Goal: Task Accomplishment & Management: Use online tool/utility

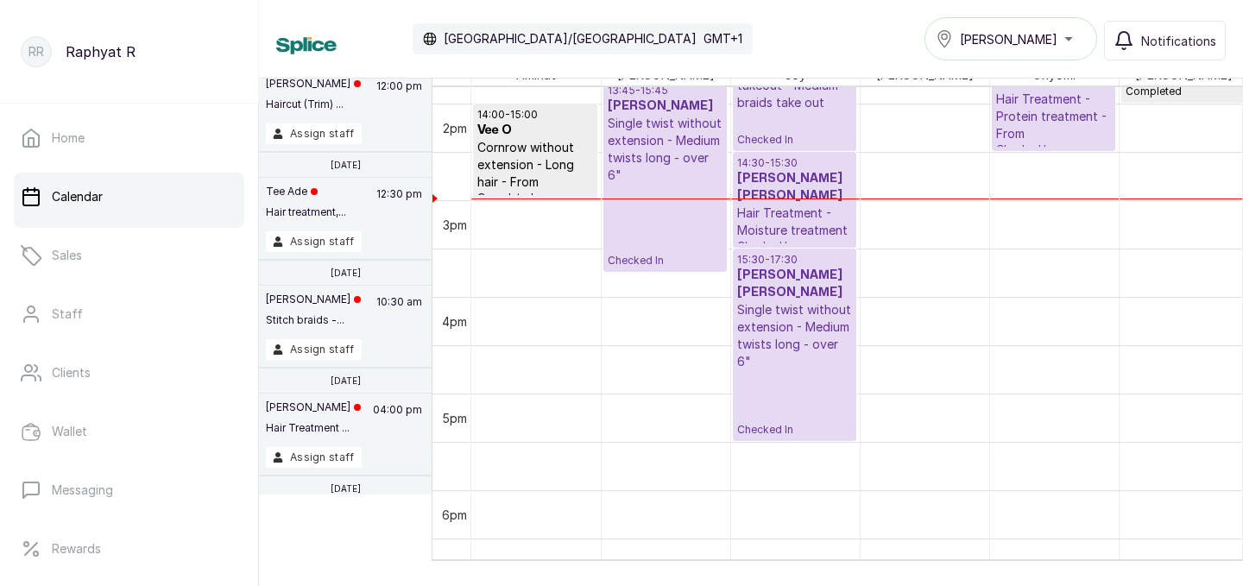
scroll to position [1318, 0]
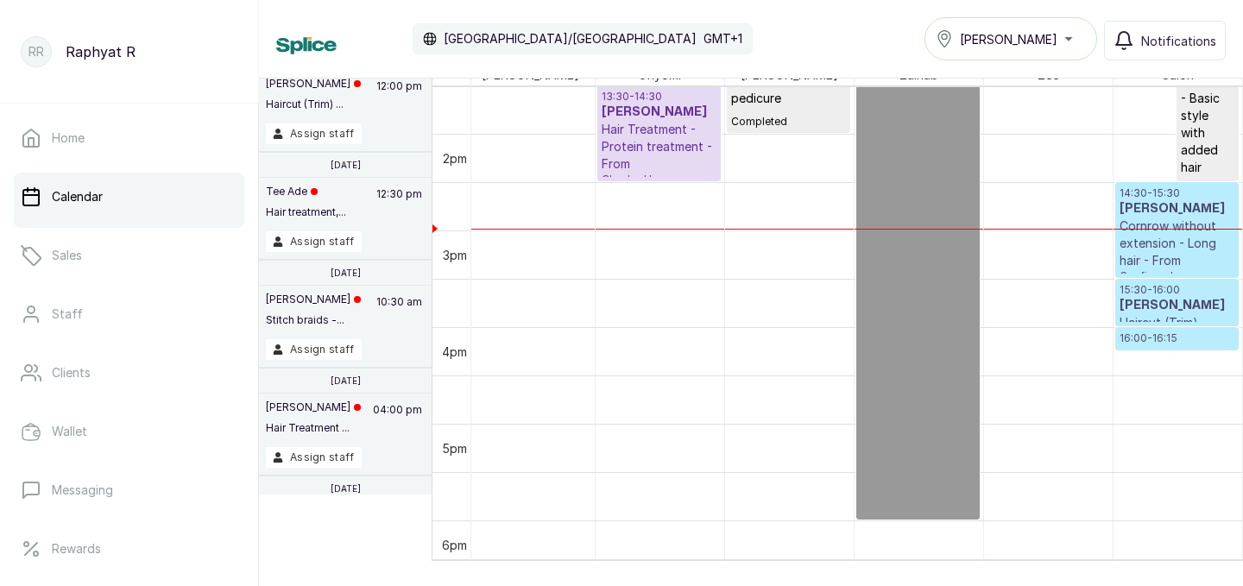
click at [1191, 206] on h3 "[PERSON_NAME]" at bounding box center [1177, 208] width 116 height 17
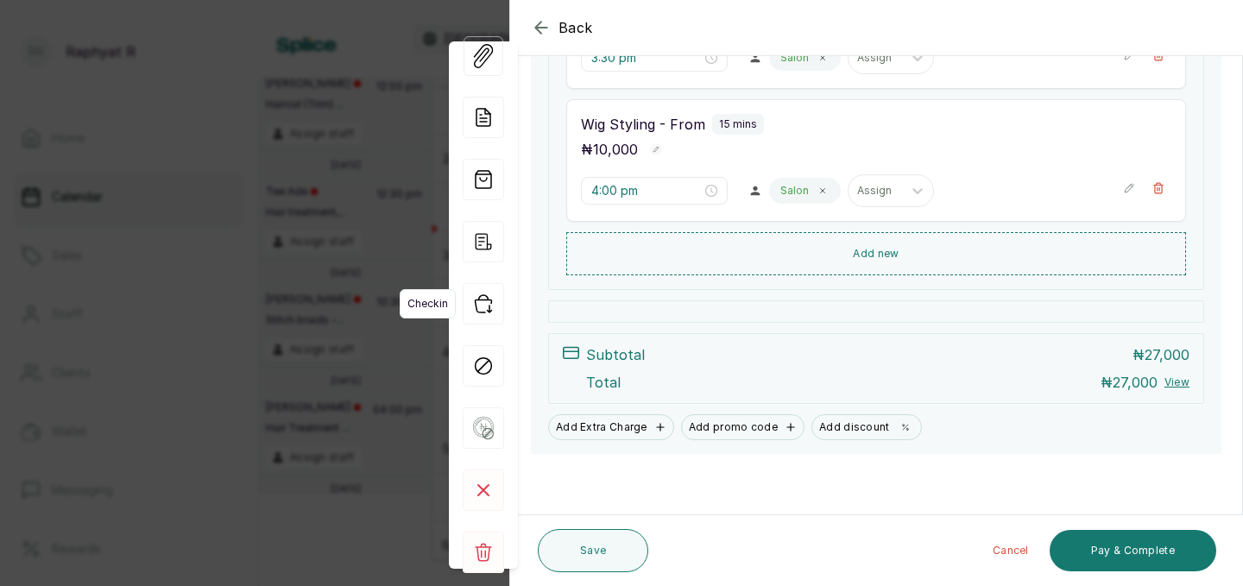
click at [488, 301] on icon "button" at bounding box center [483, 303] width 41 height 41
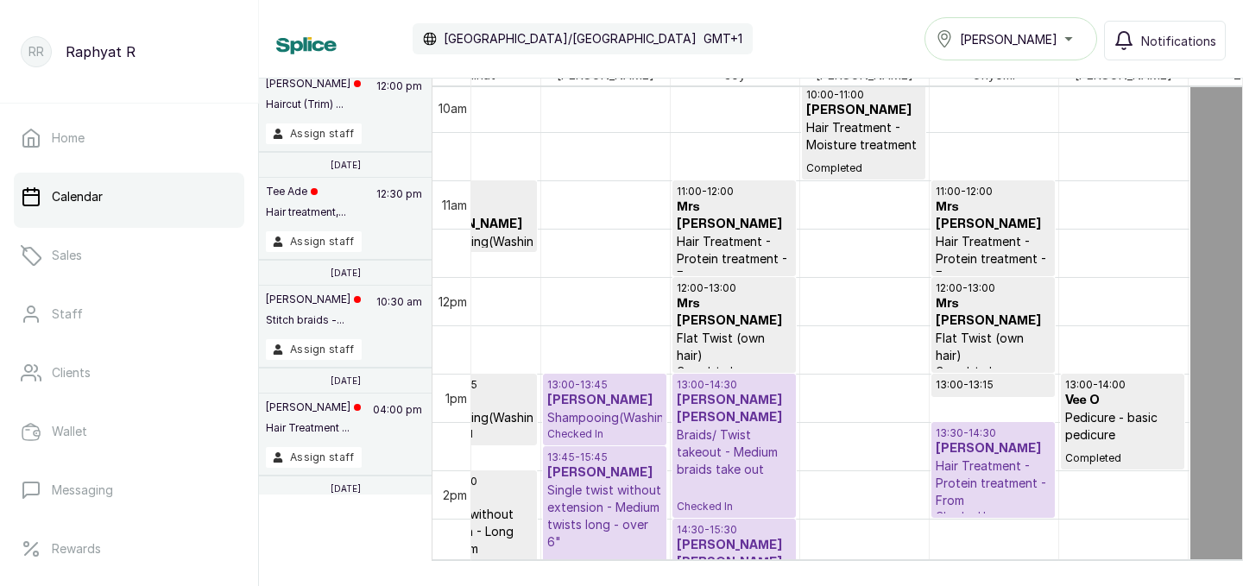
click at [950, 451] on h3 "[PERSON_NAME]" at bounding box center [992, 448] width 115 height 17
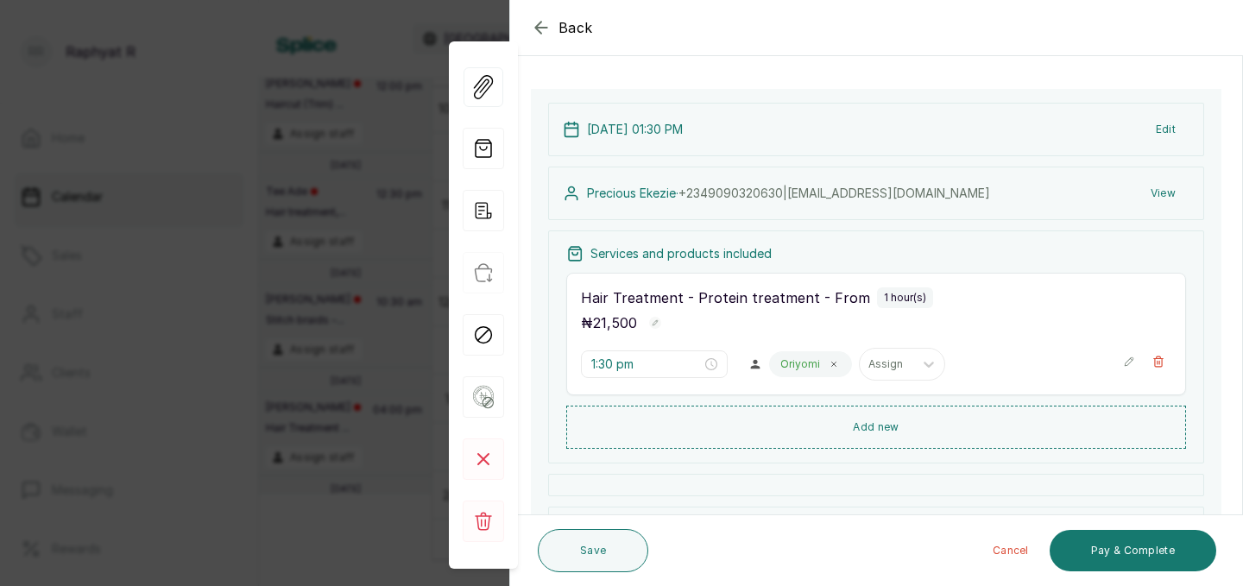
click at [538, 23] on icon "button" at bounding box center [540, 27] width 11 height 11
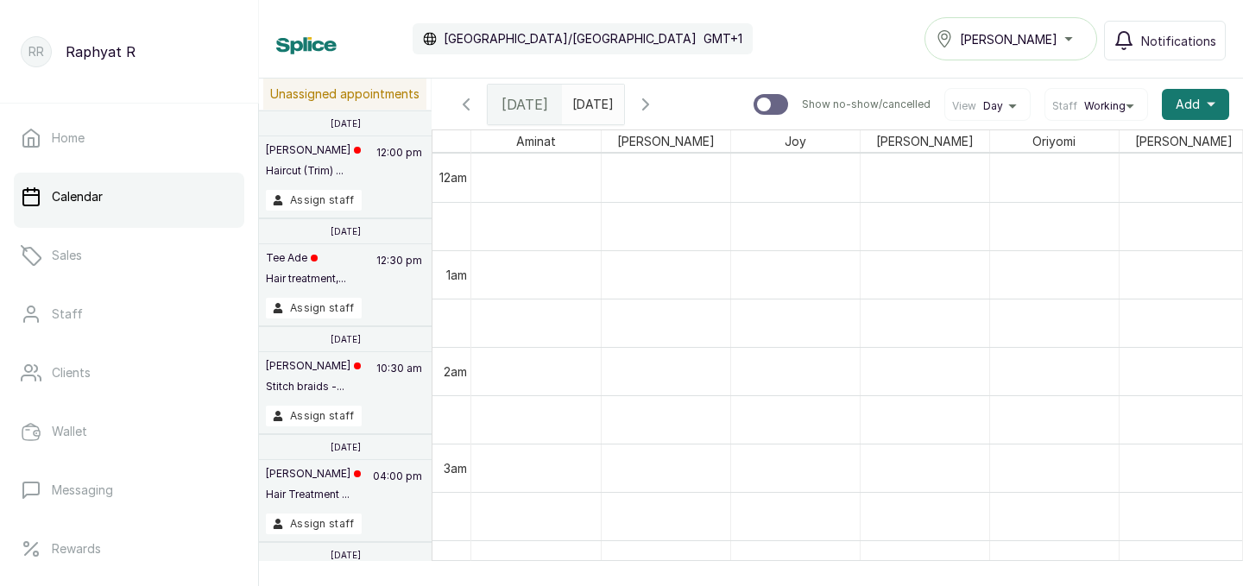
type input "dd/MM/yyyy"
click at [590, 96] on input "dd/MM/yyyy" at bounding box center [577, 99] width 28 height 29
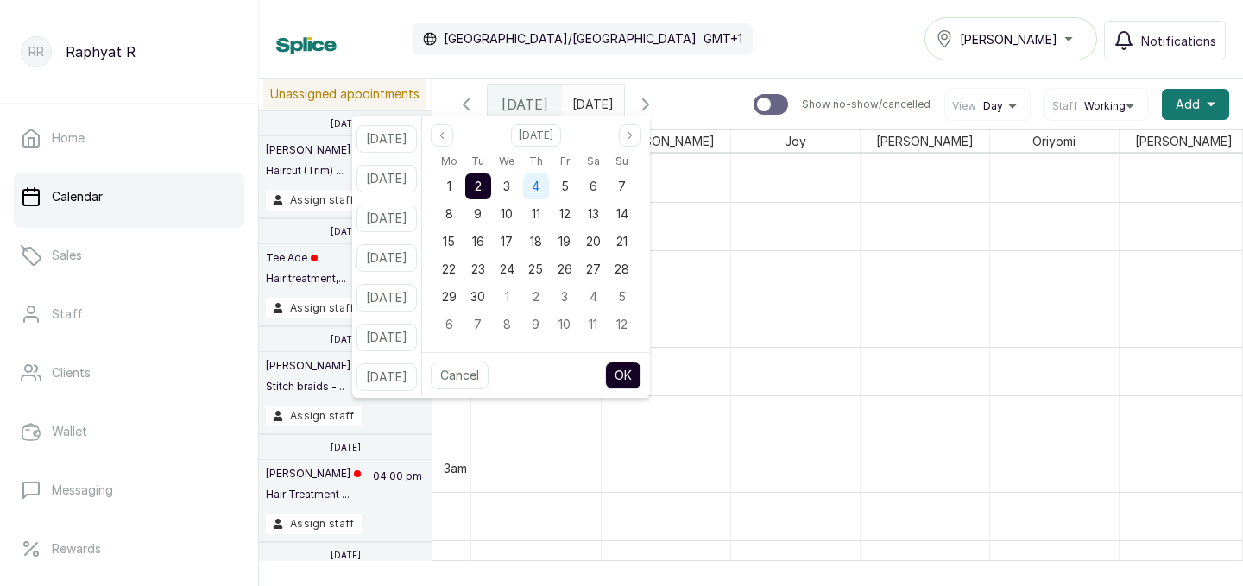
click at [539, 186] on span "4" at bounding box center [536, 186] width 8 height 15
click at [640, 376] on button "OK" at bounding box center [623, 376] width 36 height 28
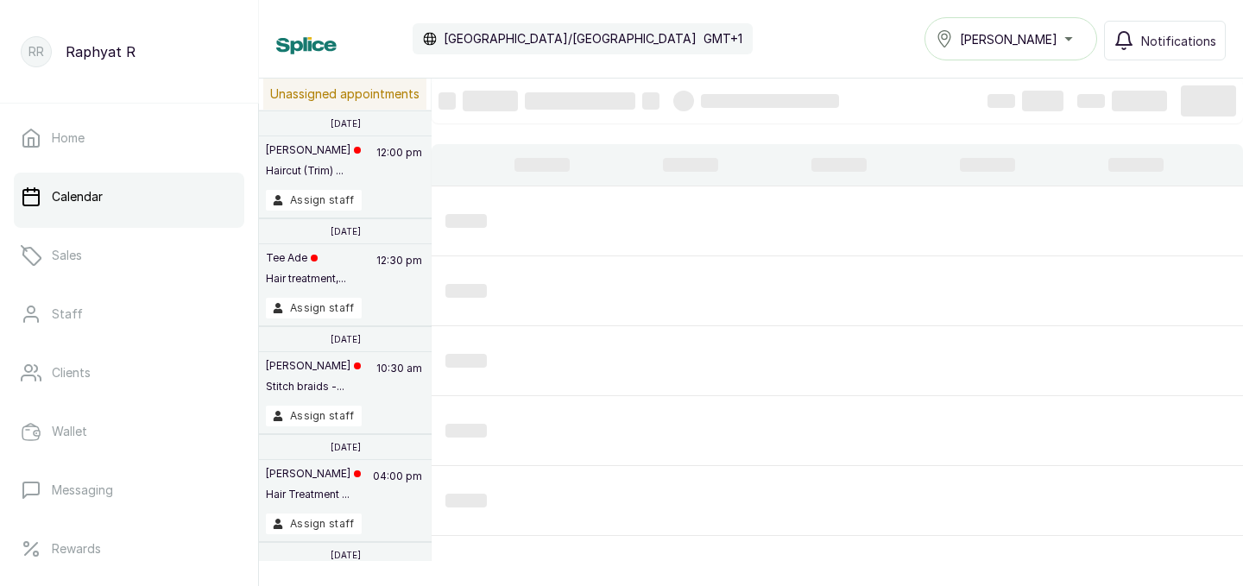
type input "[DATE]"
